Goal: Task Accomplishment & Management: Use online tool/utility

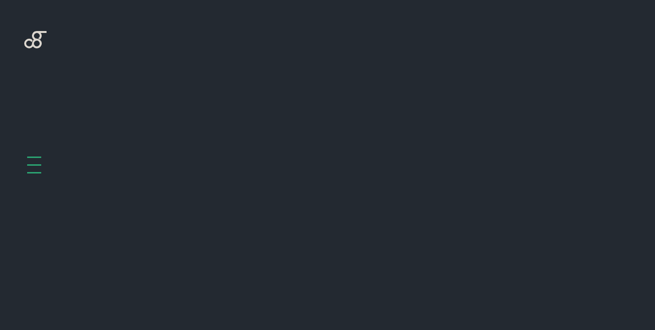
scroll to position [436, 0]
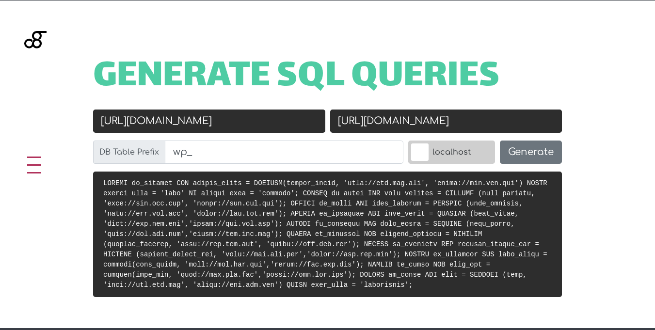
click at [268, 111] on input "[URL][DOMAIN_NAME]" at bounding box center [209, 121] width 232 height 23
paste input "s://[DOMAIN_NAME]"
type input "[URL][DOMAIN_NAME]"
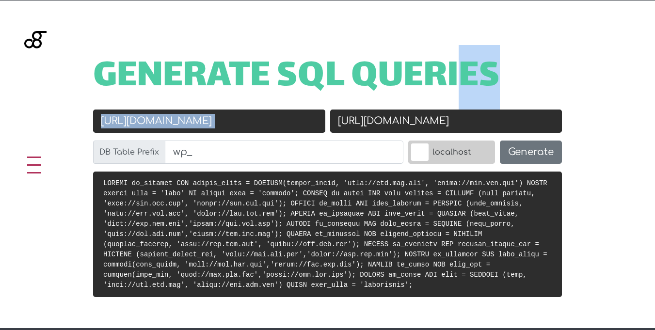
drag, startPoint x: 455, startPoint y: 91, endPoint x: 456, endPoint y: 104, distance: 12.6
click at [455, 99] on div "Generate SQL Queries Old URL [URL][DOMAIN_NAME] New URL [URL][DOMAIN_NAME] DB T…" at bounding box center [327, 164] width 655 height 328
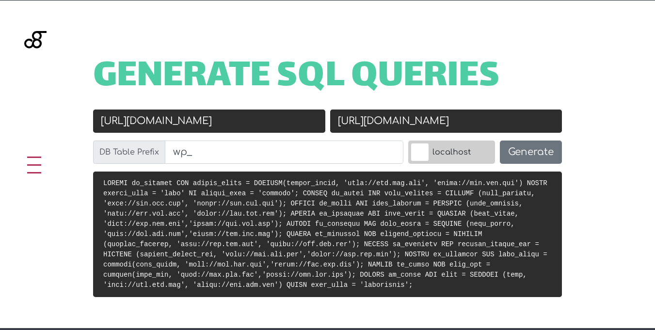
click at [456, 110] on input "[URL][DOMAIN_NAME]" at bounding box center [446, 121] width 232 height 23
paste input "://agen.local/"
type input "[URL]"
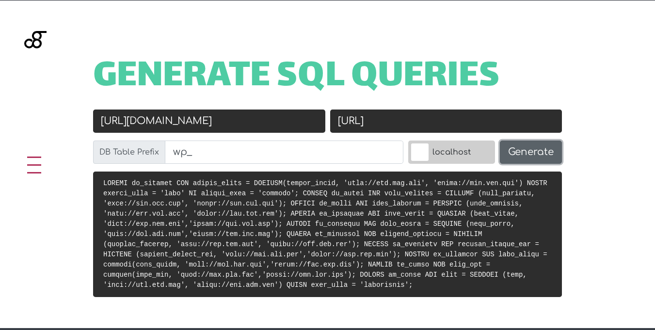
click at [535, 141] on button "Generate" at bounding box center [531, 152] width 62 height 23
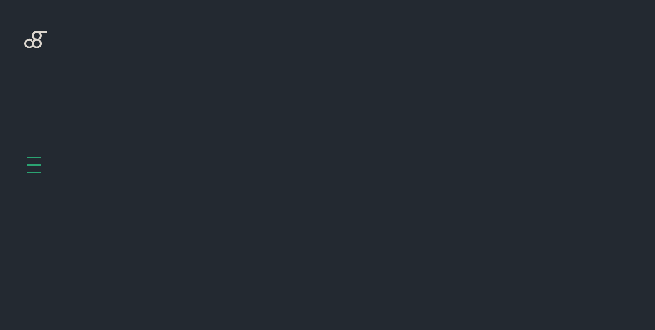
scroll to position [417, 0]
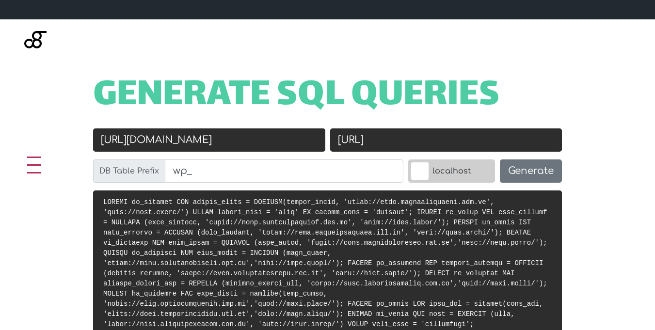
click at [461, 128] on input "[URL]" at bounding box center [446, 139] width 232 height 23
type input "http://agen.local"
click at [530, 160] on button "Generate" at bounding box center [531, 171] width 62 height 23
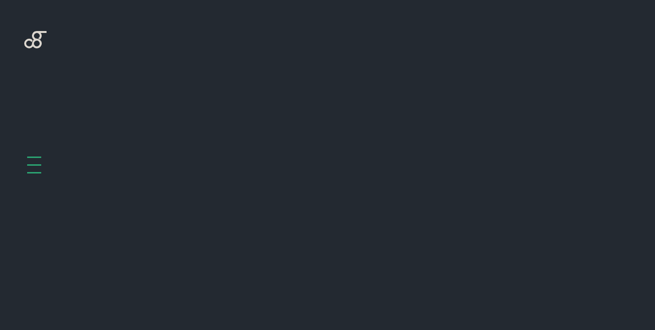
scroll to position [417, 0]
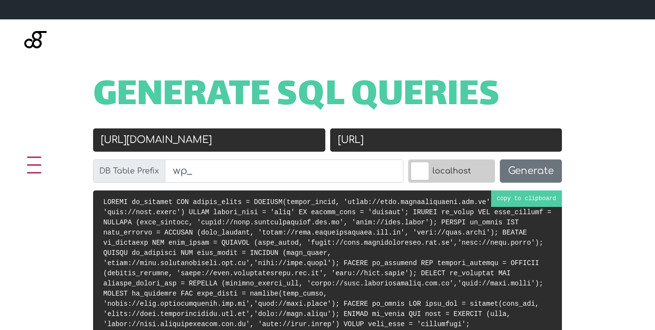
click at [535, 191] on pre at bounding box center [327, 264] width 469 height 146
click at [483, 19] on div "Generate SQL Queries Old URL https://temp.clinicavidalle.com.br New URL http://…" at bounding box center [327, 193] width 655 height 349
